Goal: Task Accomplishment & Management: Manage account settings

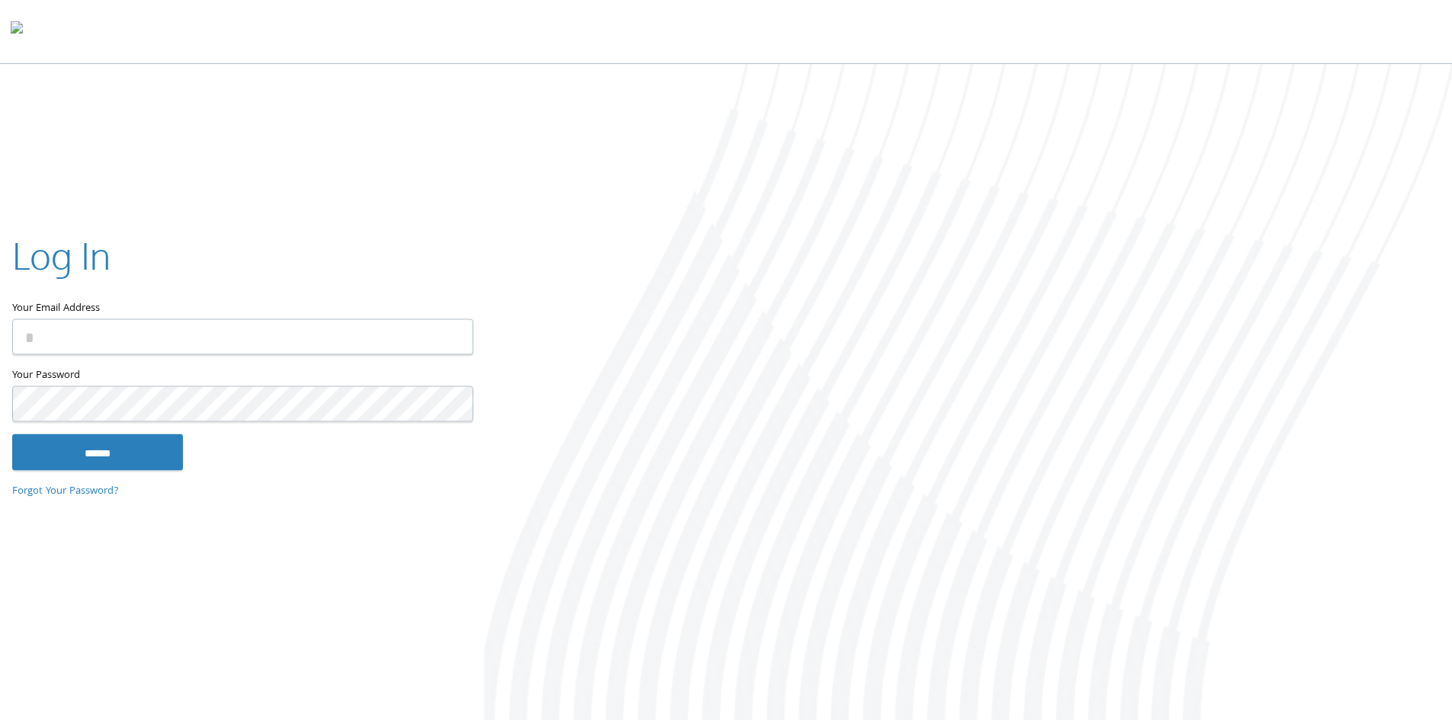
type input "**********"
click at [133, 460] on input "******" at bounding box center [97, 452] width 171 height 37
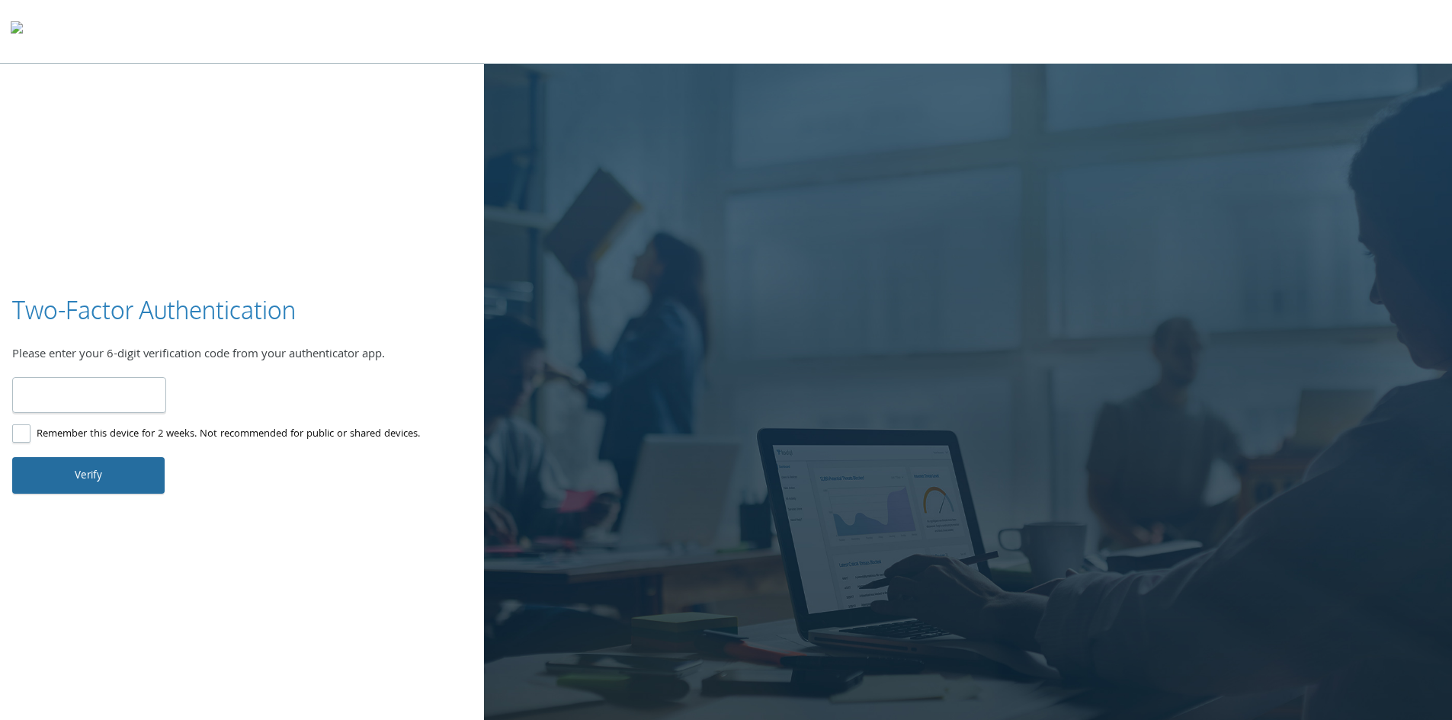
type input "******"
click at [105, 476] on button "Verify" at bounding box center [88, 475] width 152 height 37
